Goal: Communication & Community: Share content

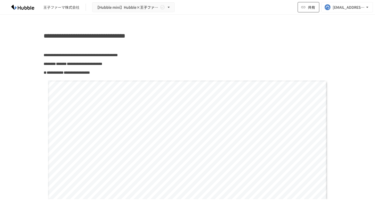
click at [306, 9] on button "共有" at bounding box center [309, 7] width 22 height 10
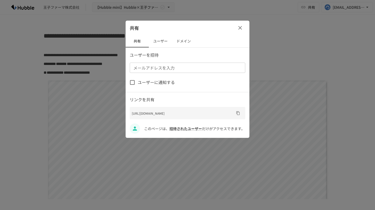
click at [190, 42] on button "ドメイン" at bounding box center [183, 41] width 23 height 12
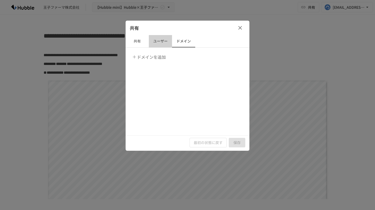
click at [160, 42] on button "ユーザー" at bounding box center [160, 41] width 23 height 12
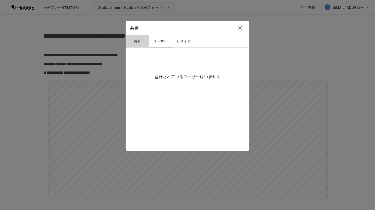
click at [141, 44] on button "共有" at bounding box center [137, 41] width 23 height 12
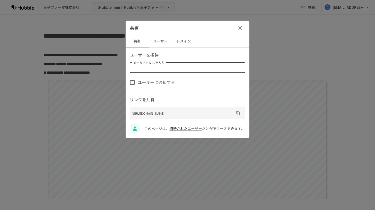
click at [165, 67] on input "メールアドレスを入力" at bounding box center [187, 67] width 112 height 7
paste input "**********"
type input "**********"
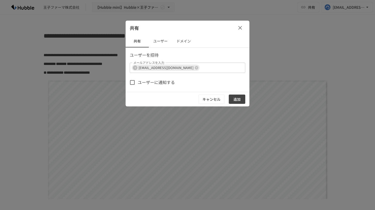
click at [208, 87] on div "ユーザーに通知する" at bounding box center [188, 82] width 116 height 11
click at [180, 44] on button "ドメイン" at bounding box center [183, 41] width 23 height 12
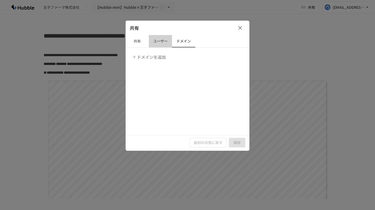
click at [163, 43] on button "ユーザー" at bounding box center [160, 41] width 23 height 12
click at [136, 42] on button "共有" at bounding box center [137, 41] width 23 height 12
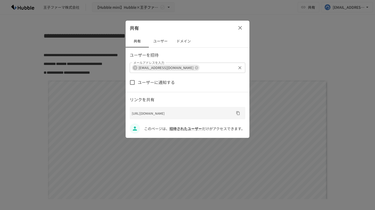
click at [220, 65] on input "メールアドレスを入力" at bounding box center [217, 67] width 35 height 7
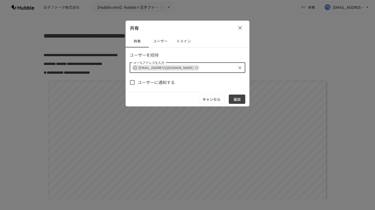
click at [236, 97] on button "追加" at bounding box center [237, 100] width 17 height 10
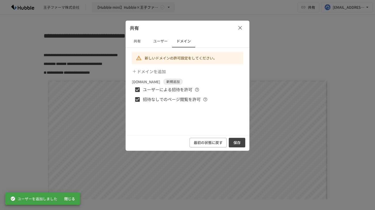
click at [234, 140] on button "保存" at bounding box center [237, 143] width 17 height 10
